Goal: Transaction & Acquisition: Purchase product/service

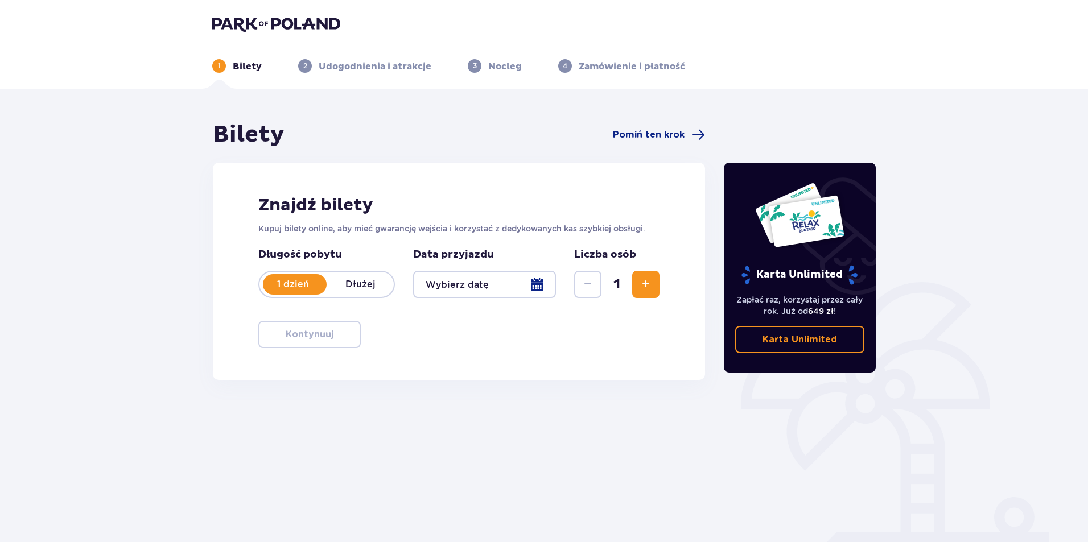
click at [486, 283] on div at bounding box center [484, 284] width 143 height 27
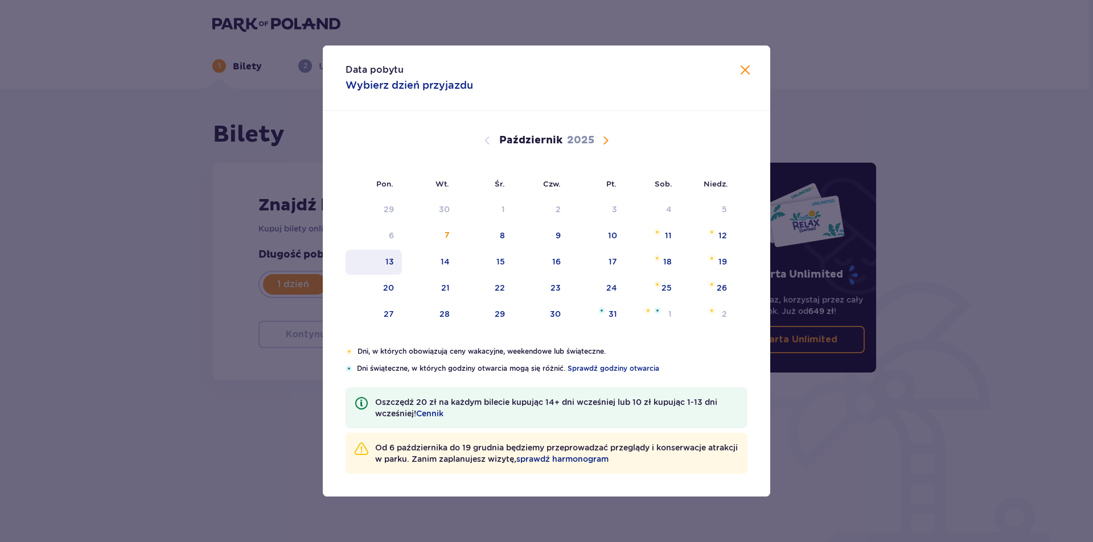
click at [395, 263] on div "13" at bounding box center [373, 262] width 56 height 25
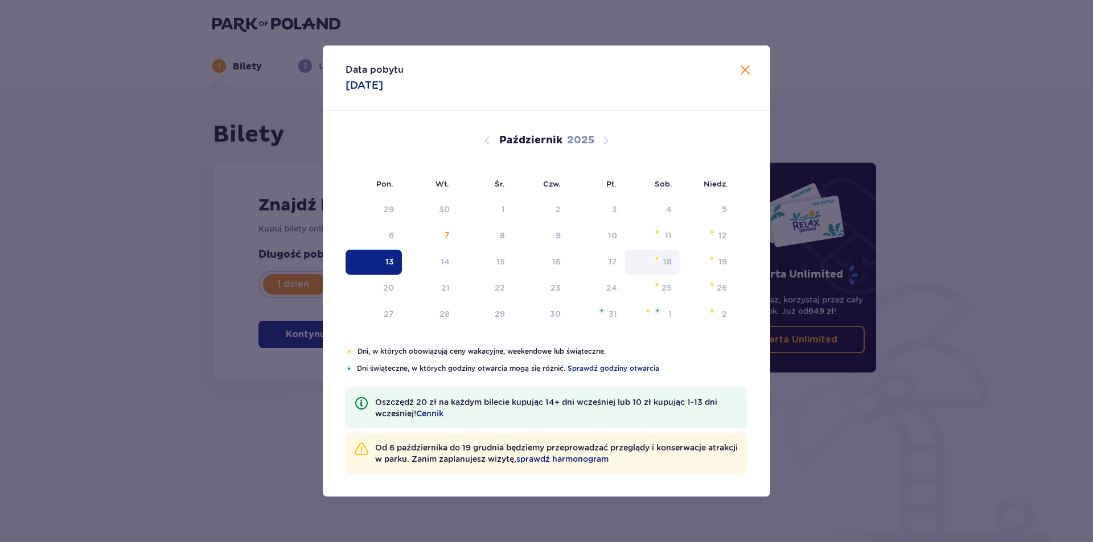
type input "[DATE]"
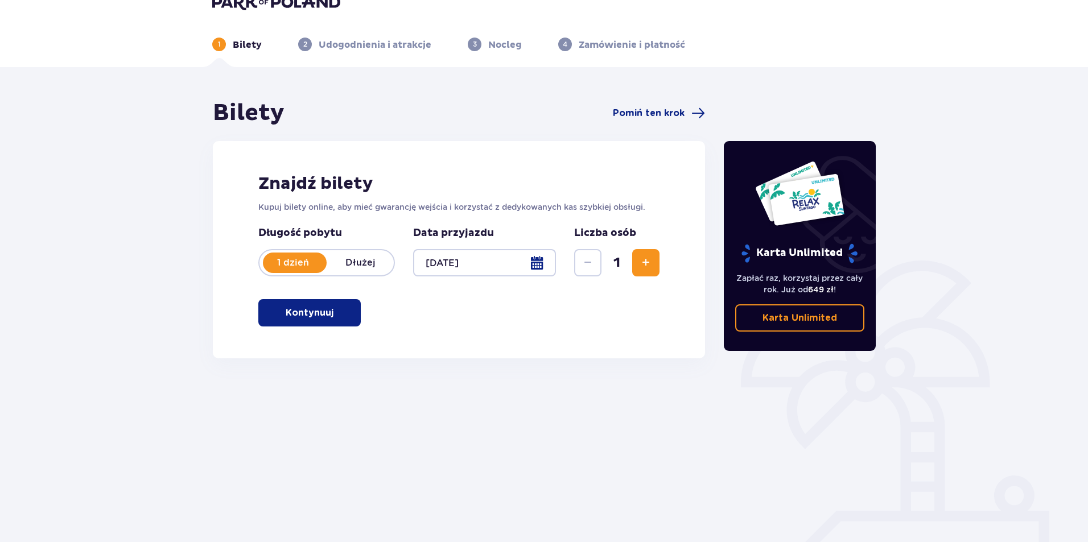
scroll to position [41, 0]
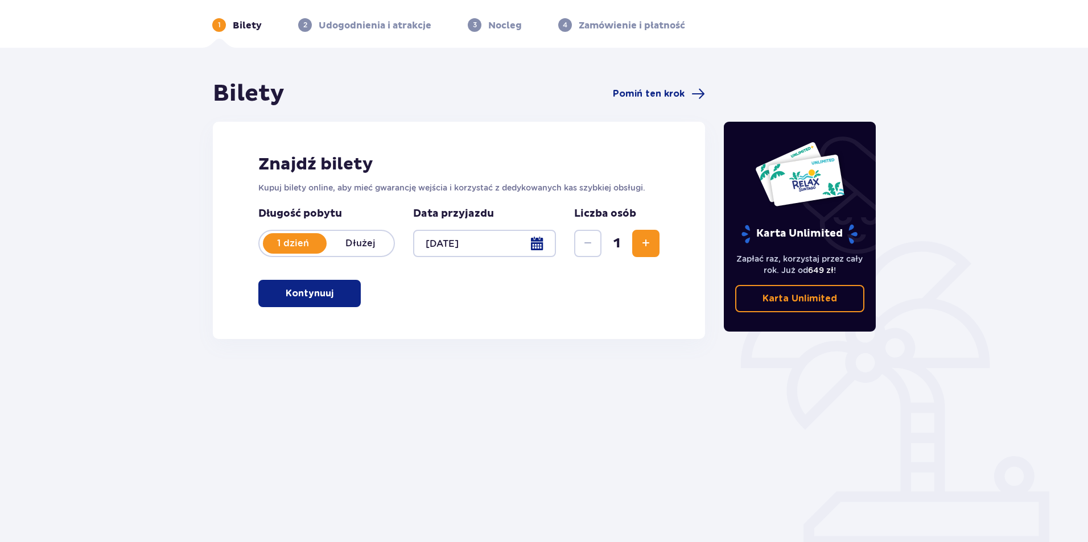
click at [298, 295] on p "Kontynuuj" at bounding box center [310, 293] width 48 height 13
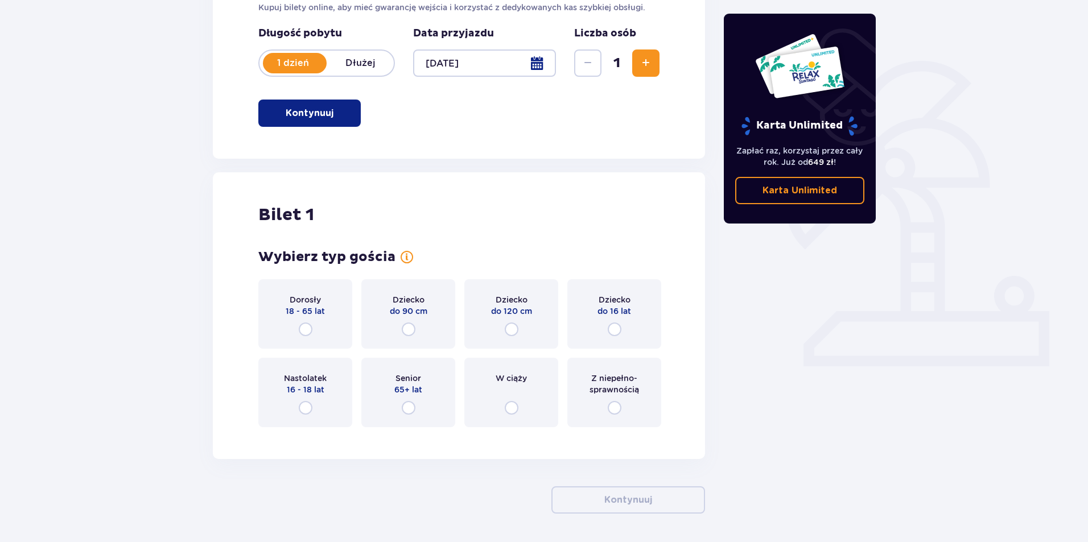
scroll to position [261, 0]
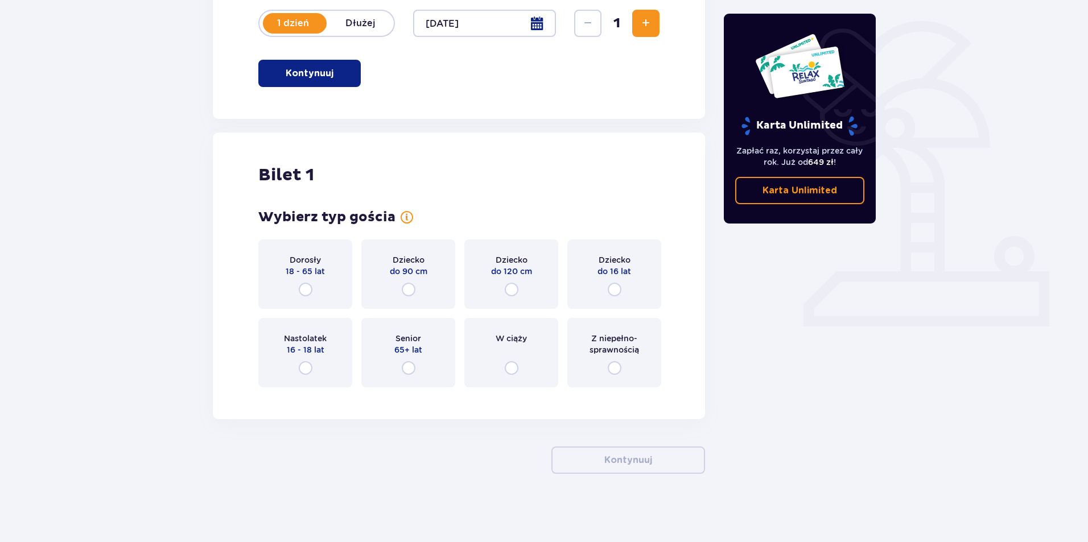
click at [310, 283] on input "radio" at bounding box center [306, 290] width 14 height 14
radio input "true"
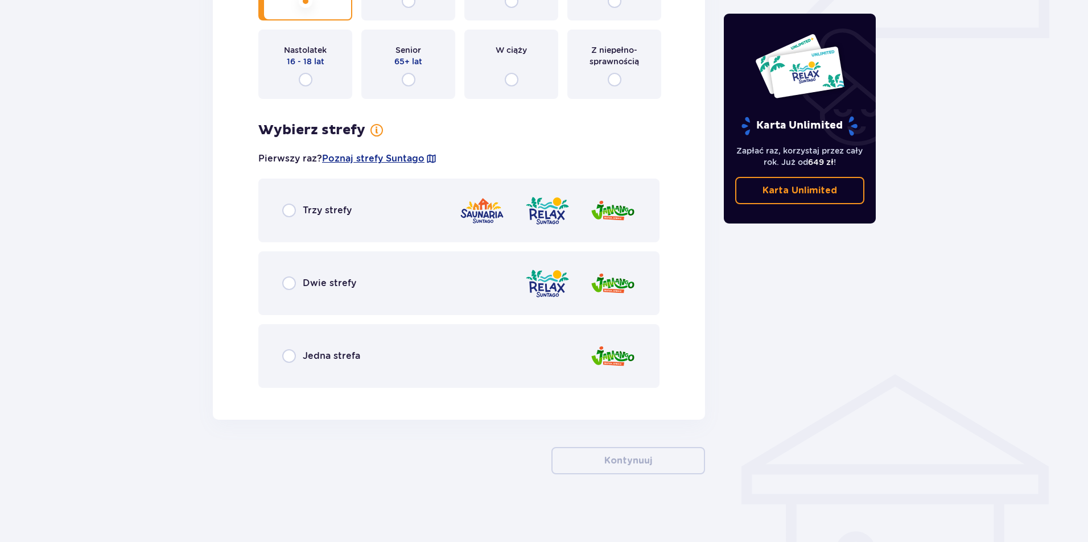
scroll to position [550, 0]
click at [306, 289] on span "Dwie strefy" at bounding box center [329, 283] width 53 height 13
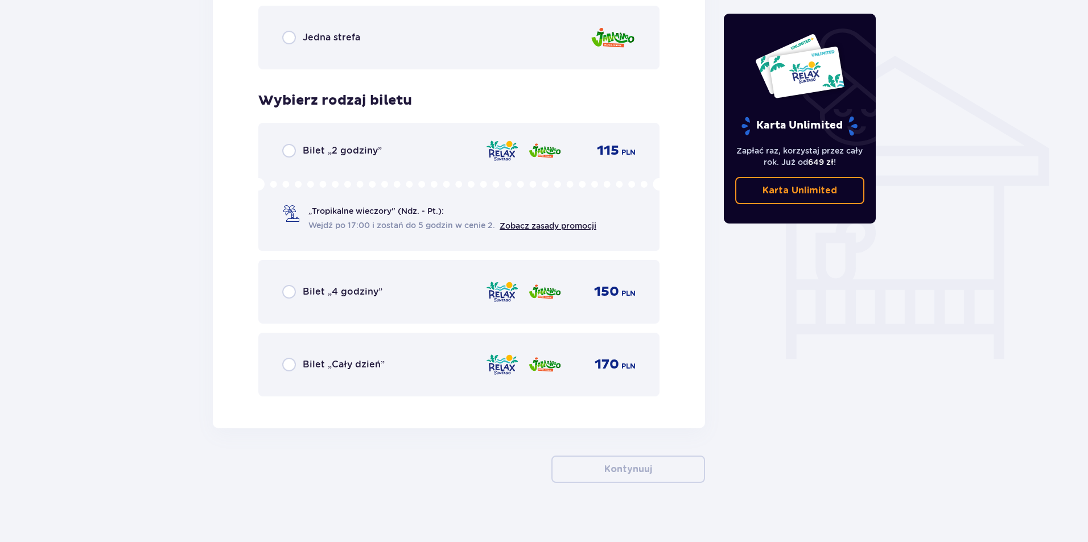
scroll to position [878, 0]
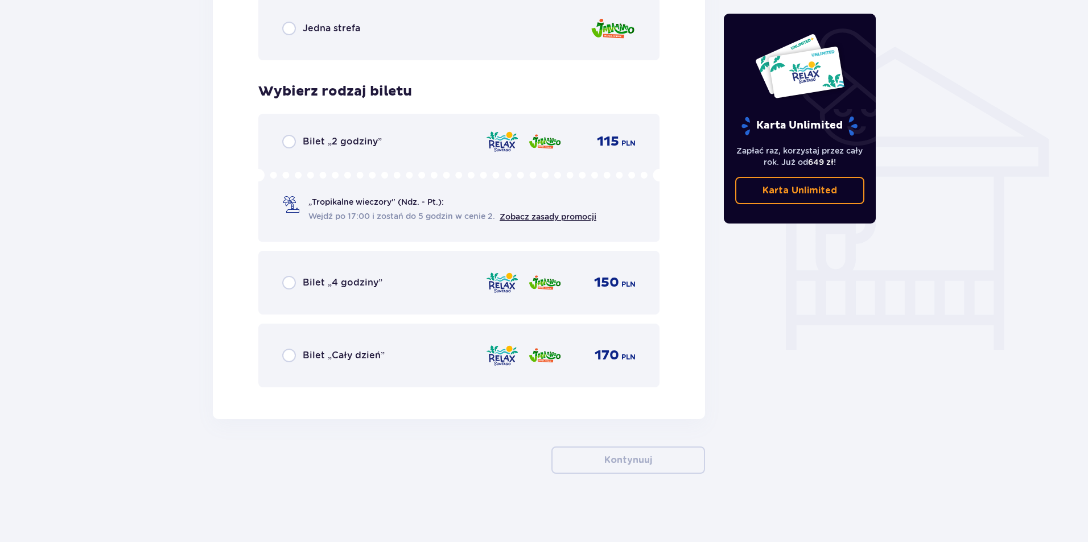
click at [472, 23] on div "Jedna strefa" at bounding box center [458, 29] width 401 height 64
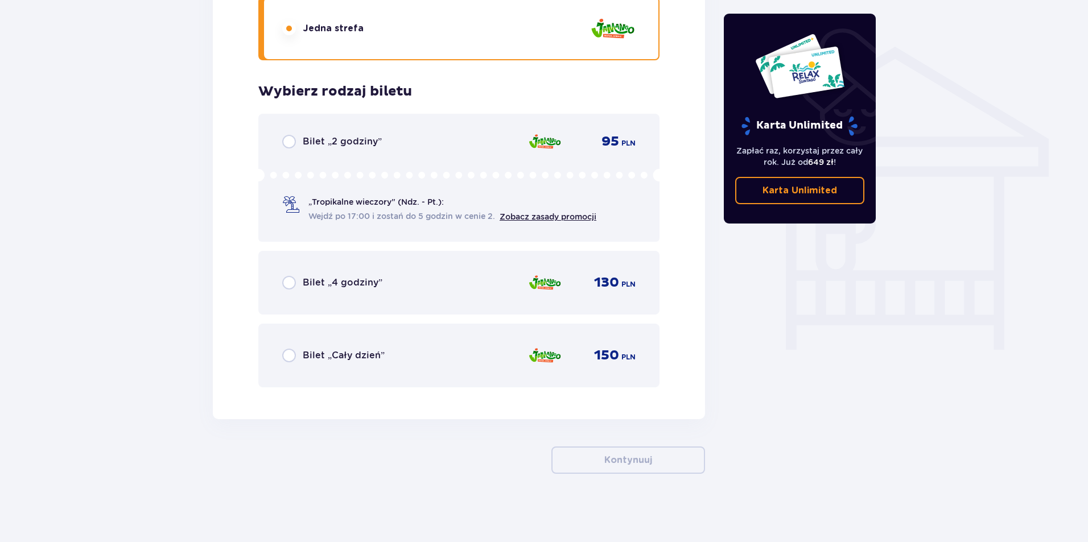
click at [435, 333] on div "Bilet „Cały dzień” 150 PLN" at bounding box center [458, 356] width 401 height 64
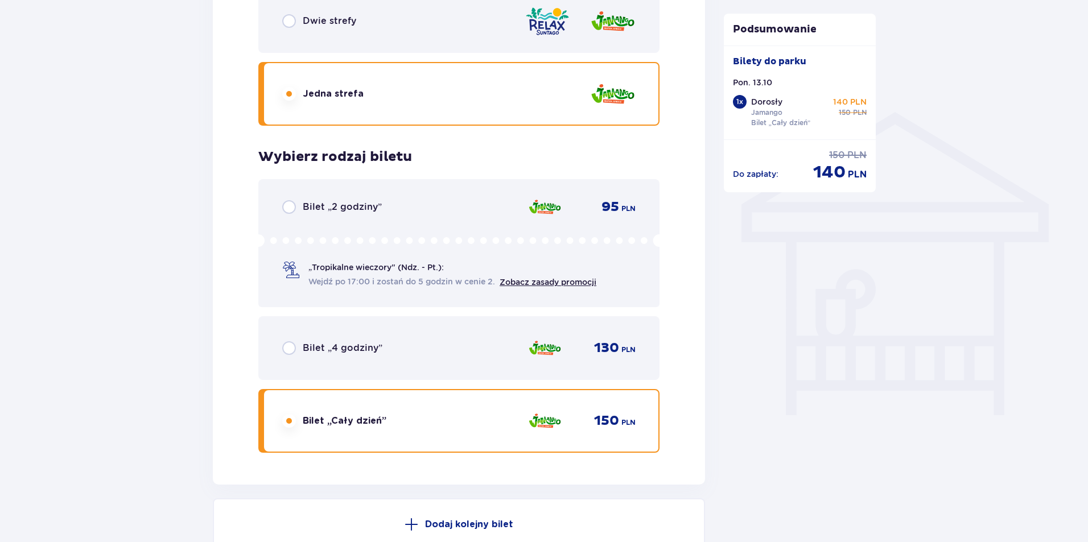
scroll to position [683, 0]
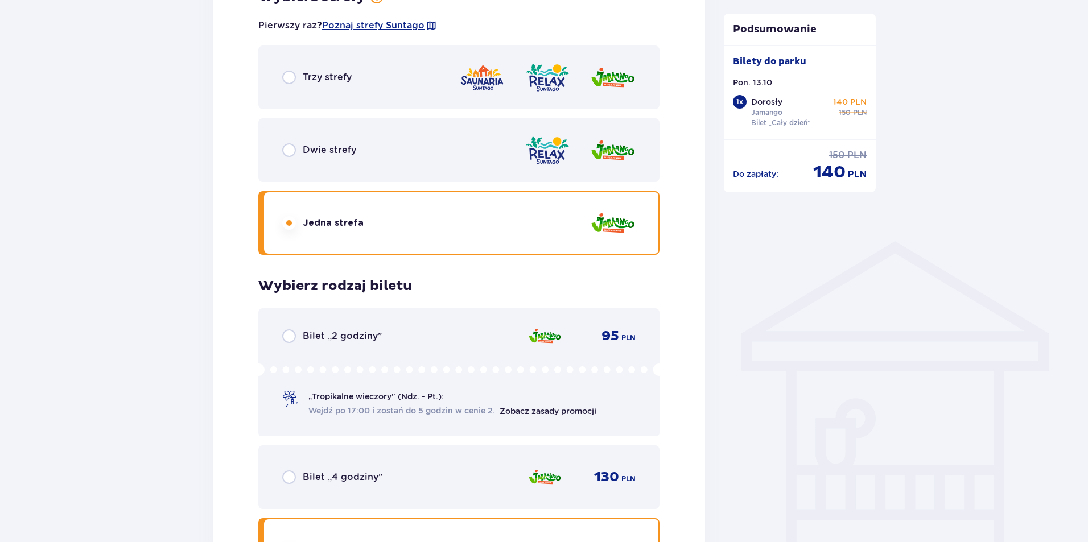
click at [472, 158] on div "Dwie strefy" at bounding box center [458, 150] width 401 height 64
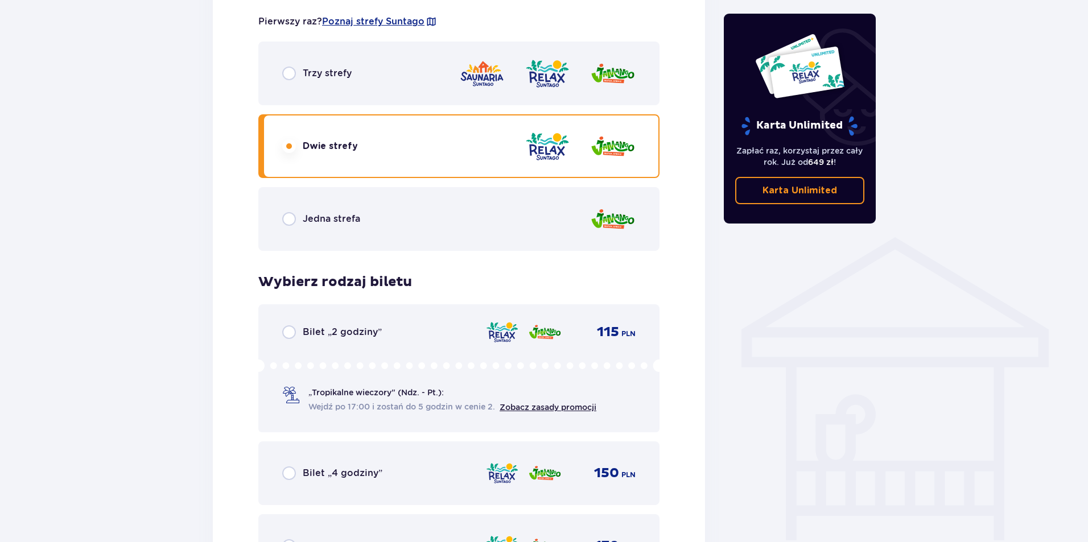
scroll to position [878, 0]
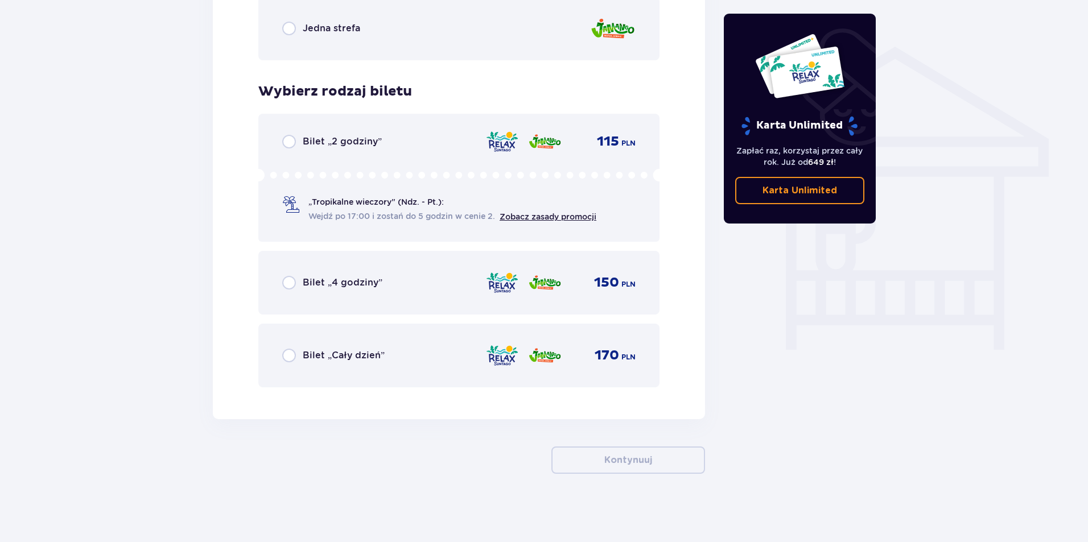
click at [494, 341] on div "Bilet „Cały dzień” 170 PLN" at bounding box center [458, 356] width 401 height 64
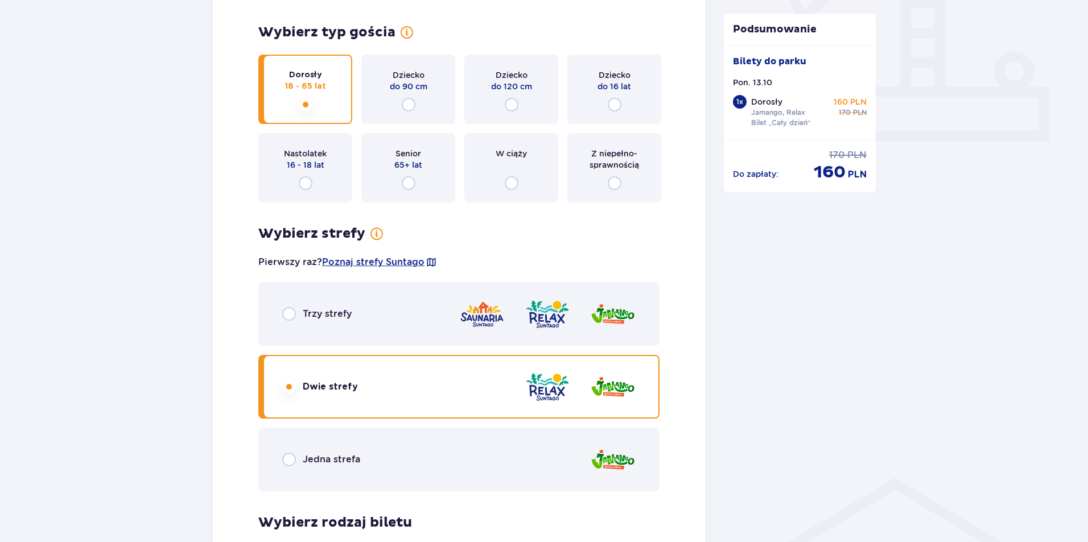
scroll to position [311, 0]
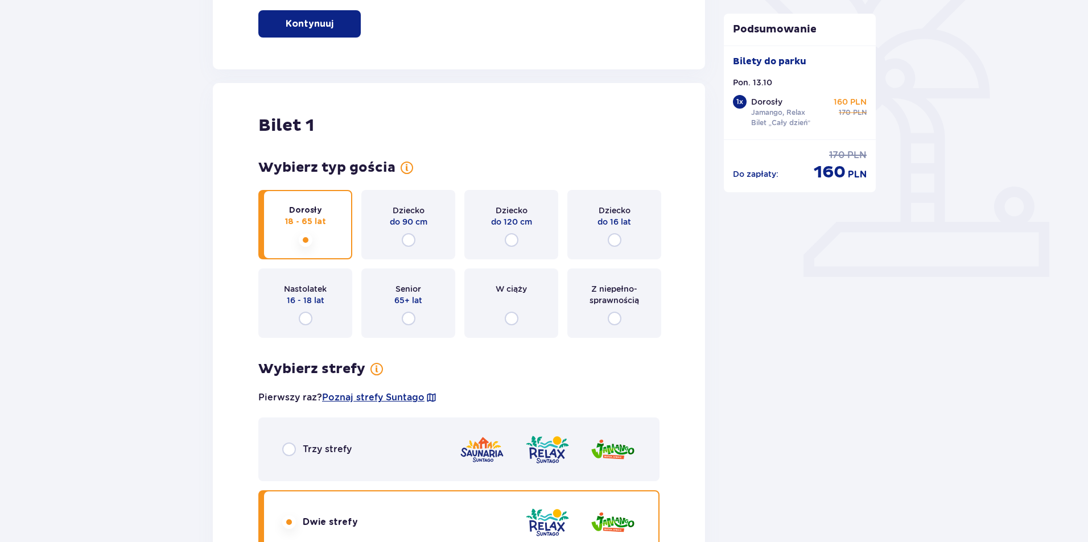
click at [152, 242] on div "Bilety Pomiń ten krok Znajdź bilety Kupuj bilety online, aby mieć gwarancję wej…" at bounding box center [544, 501] width 1088 height 1447
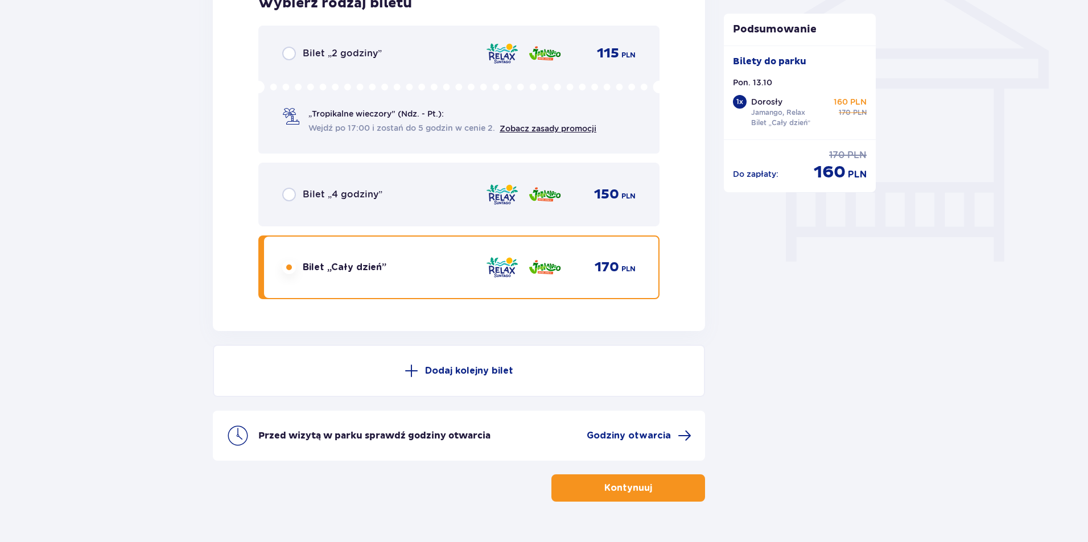
scroll to position [994, 0]
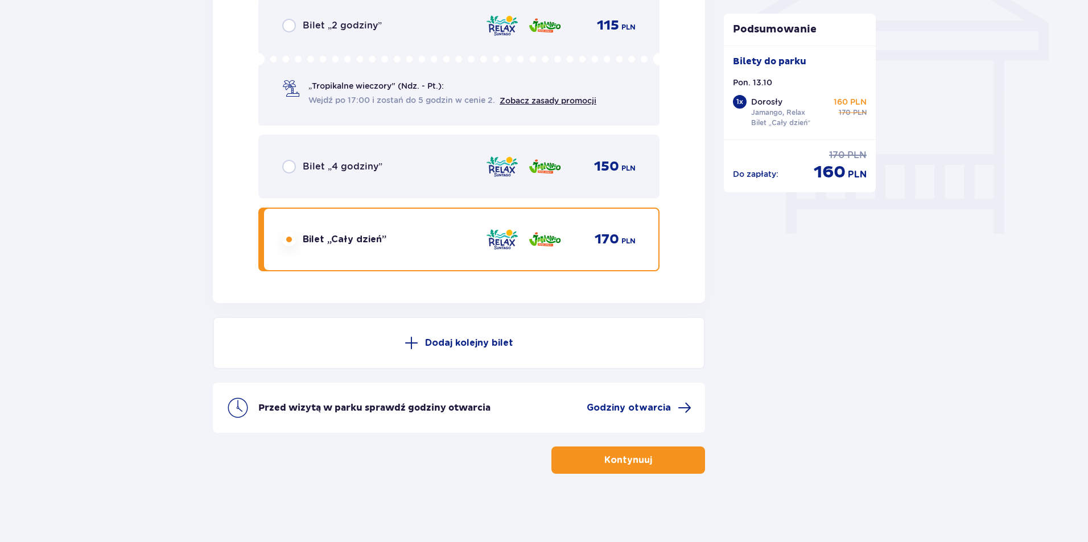
click at [667, 463] on button "Kontynuuj" at bounding box center [629, 460] width 154 height 27
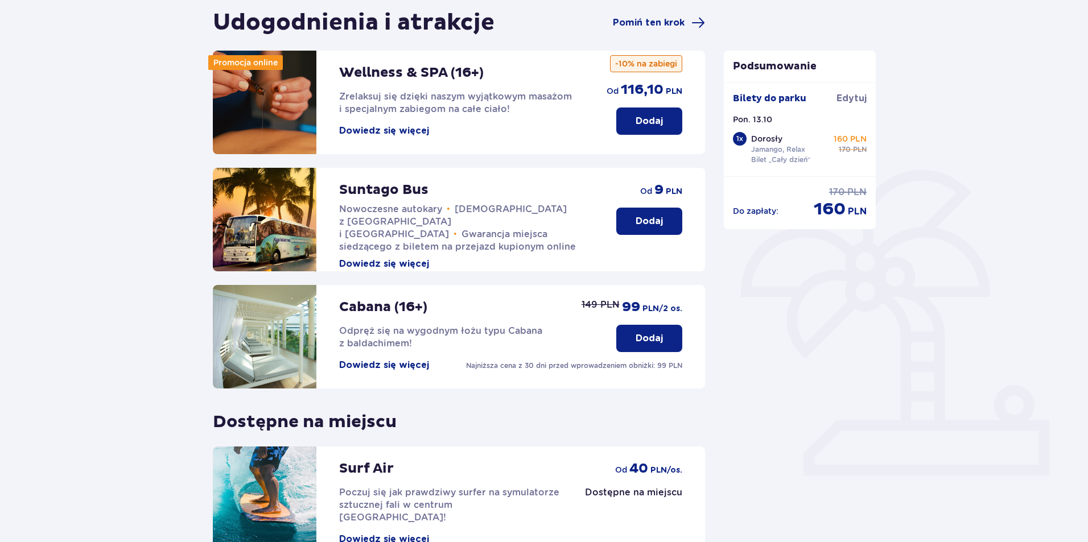
scroll to position [229, 0]
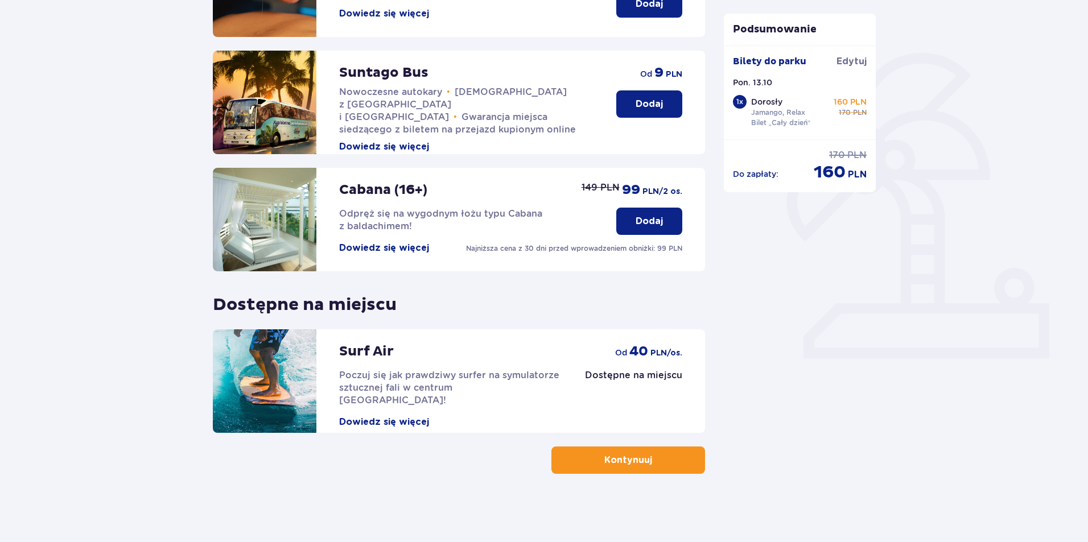
click at [672, 459] on button "Kontynuuj" at bounding box center [629, 460] width 154 height 27
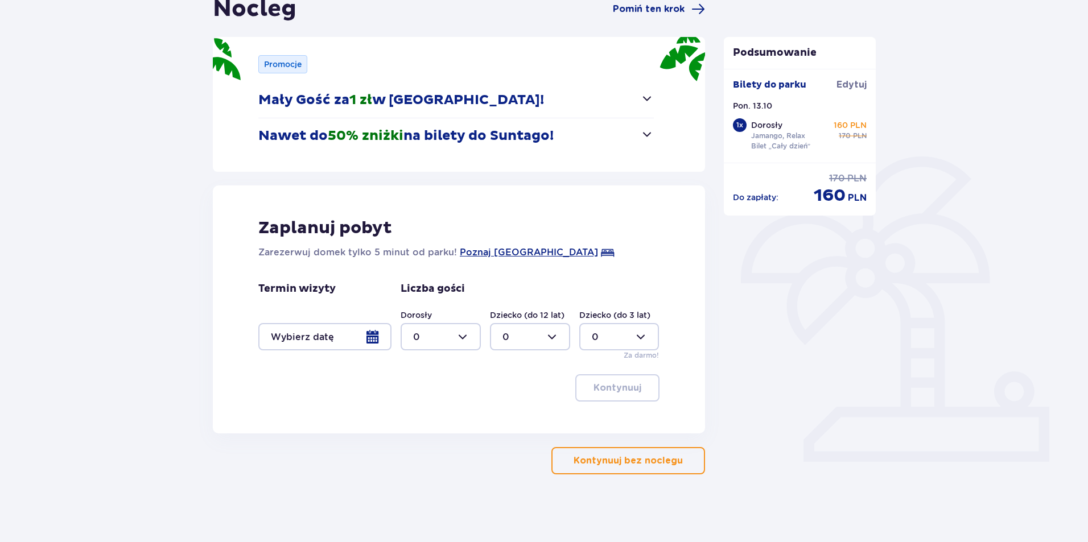
scroll to position [126, 0]
click at [632, 460] on p "Kontynuuj bez noclegu" at bounding box center [628, 460] width 109 height 13
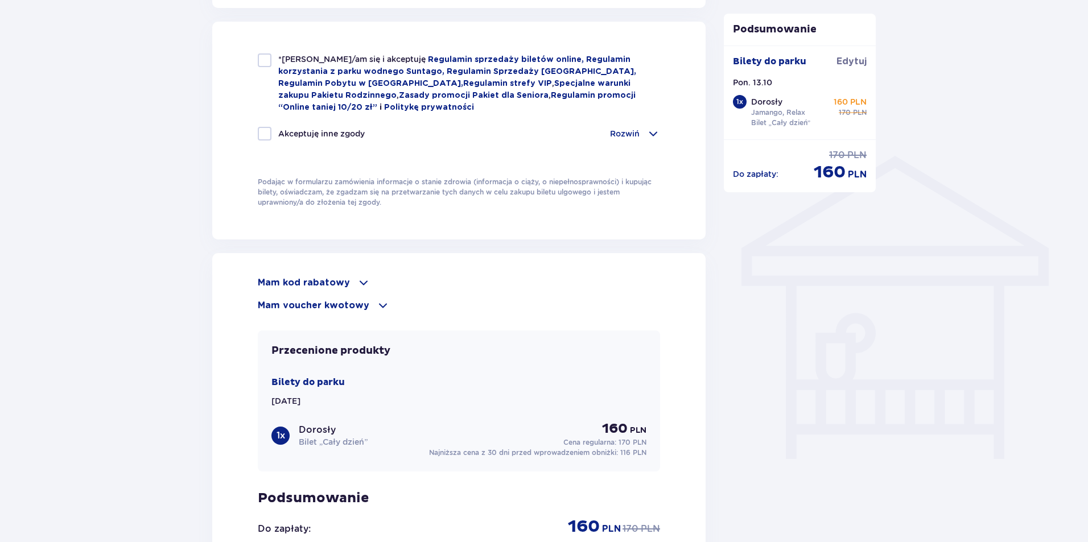
scroll to position [965, 0]
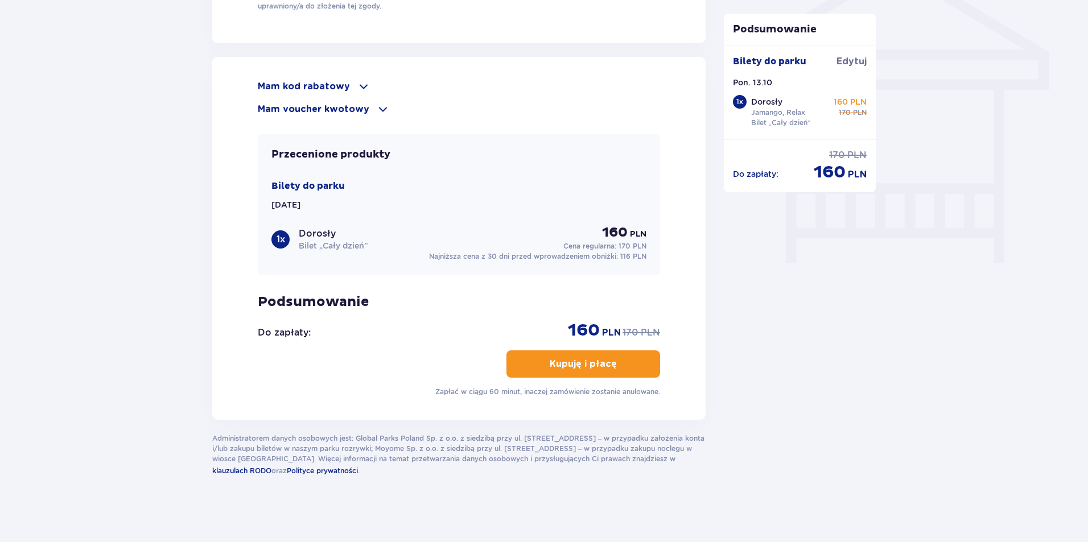
click at [324, 80] on p "Mam kod rabatowy" at bounding box center [304, 86] width 92 height 13
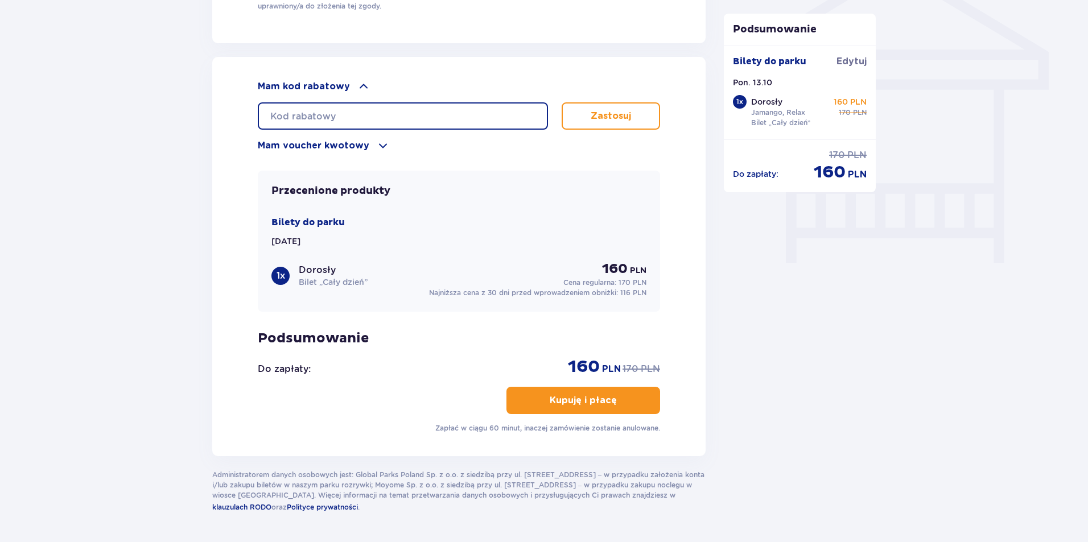
click at [342, 122] on input "text" at bounding box center [403, 115] width 290 height 27
type input "student30"
click at [631, 120] on button "Zastosuj" at bounding box center [611, 115] width 98 height 27
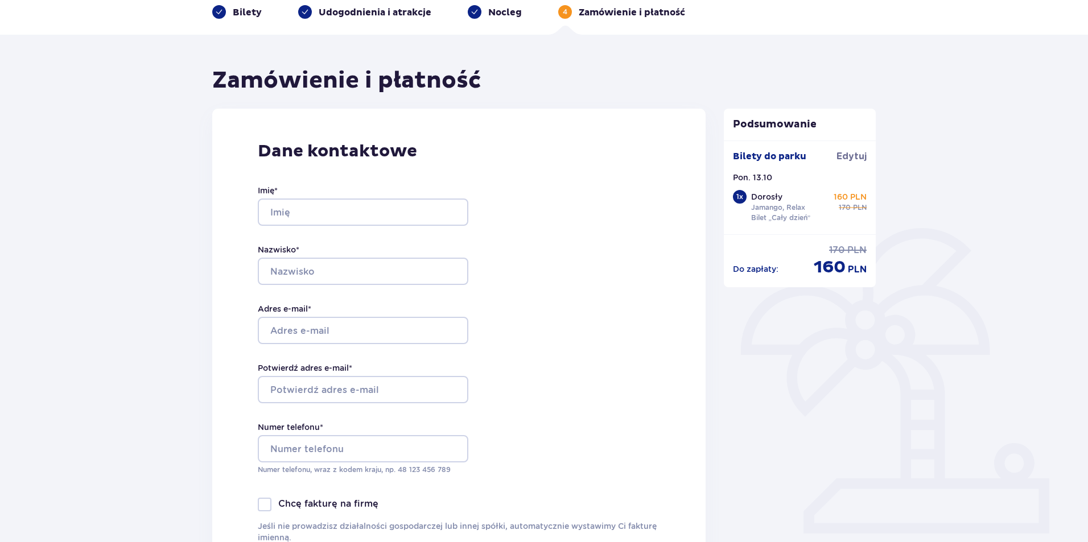
scroll to position [0, 0]
